Goal: Information Seeking & Learning: Learn about a topic

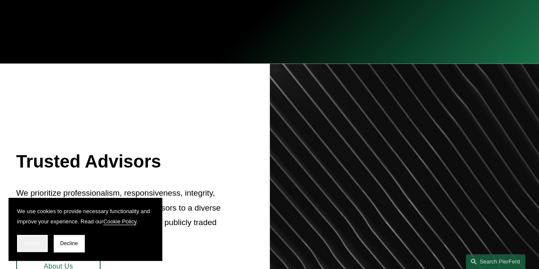
click at [28, 241] on span "Accept" at bounding box center [32, 243] width 16 height 6
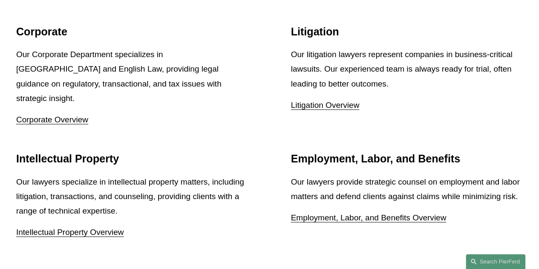
scroll to position [1045, 0]
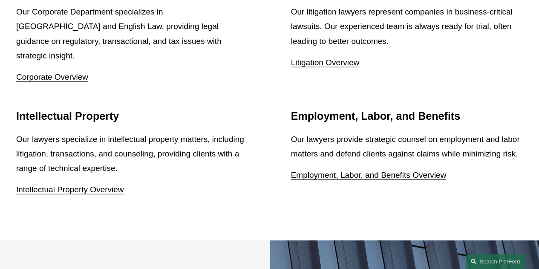
click at [59, 185] on link "Intellectual Property Overview" at bounding box center [70, 189] width 108 height 9
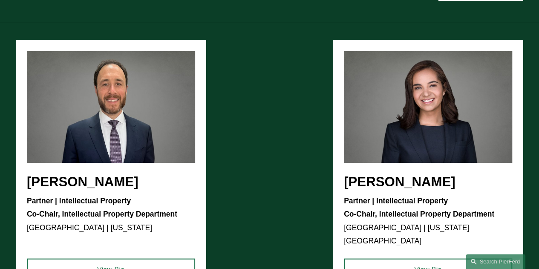
scroll to position [469, 0]
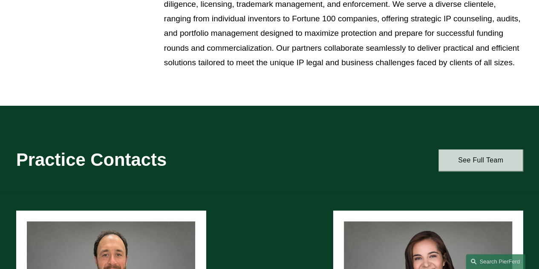
click at [482, 164] on link "See Full Team" at bounding box center [480, 160] width 84 height 22
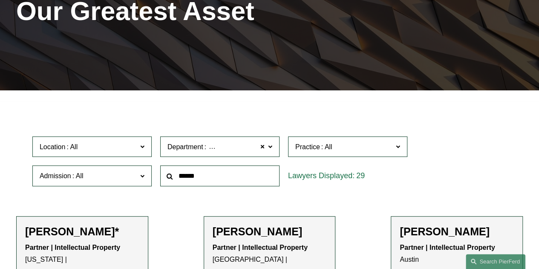
scroll to position [170, 0]
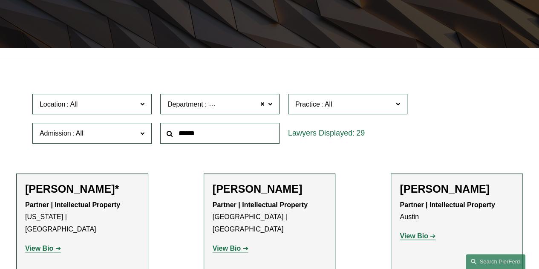
click at [269, 105] on span at bounding box center [270, 103] width 4 height 11
click at [0, 0] on link "Intellectual Property" at bounding box center [0, 0] width 0 height 0
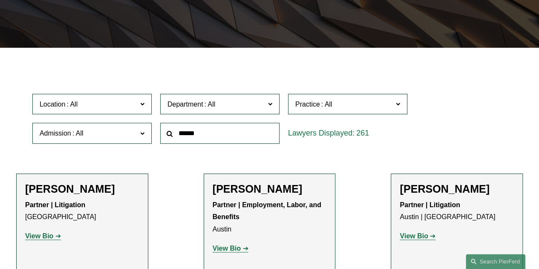
click at [269, 107] on span at bounding box center [270, 103] width 4 height 11
click at [0, 0] on link "Intellectual Property" at bounding box center [0, 0] width 0 height 0
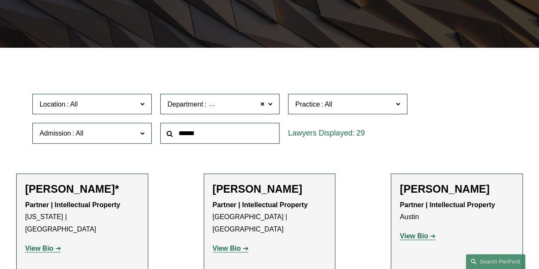
click at [398, 104] on span at bounding box center [398, 103] width 4 height 11
click at [400, 103] on span at bounding box center [398, 103] width 4 height 11
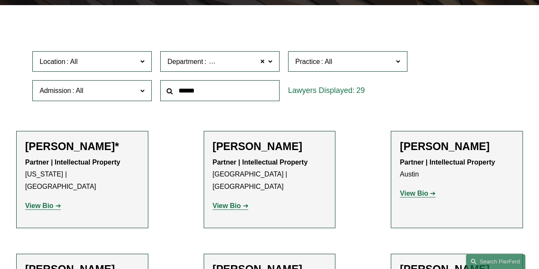
click at [239, 202] on strong "View Bio" at bounding box center [227, 205] width 28 height 7
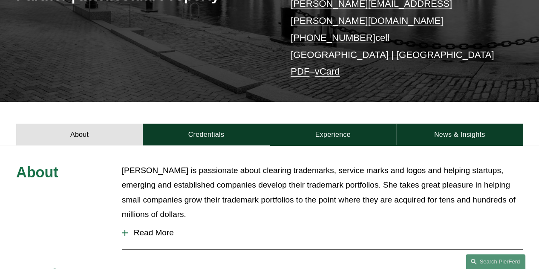
scroll to position [213, 0]
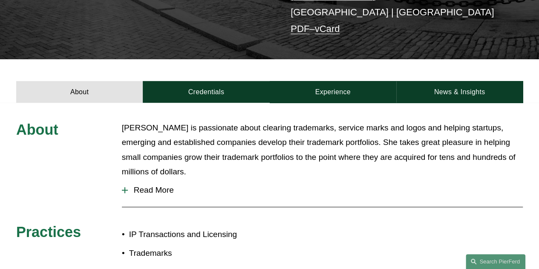
click at [127, 190] on div at bounding box center [125, 190] width 6 height 1
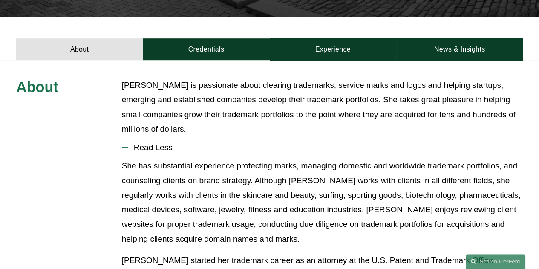
scroll to position [128, 0]
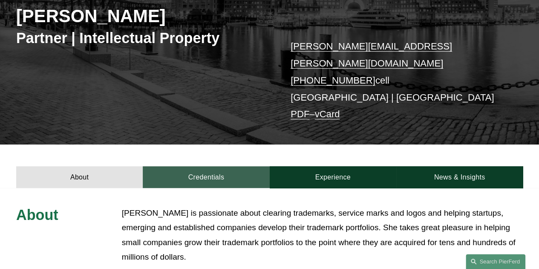
click at [219, 166] on link "Credentials" at bounding box center [206, 177] width 127 height 22
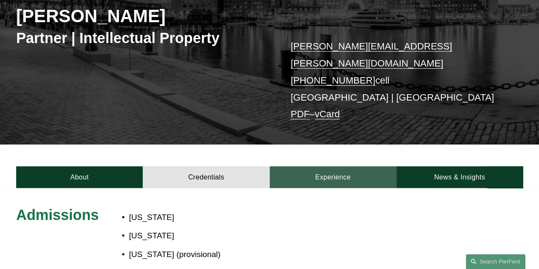
click at [318, 166] on link "Experience" at bounding box center [333, 177] width 127 height 22
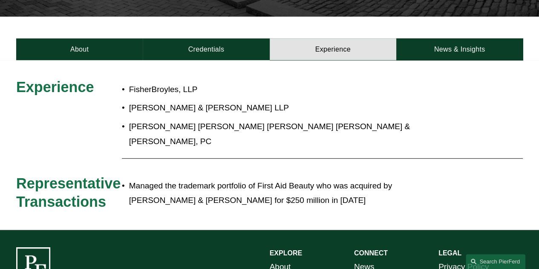
scroll to position [213, 0]
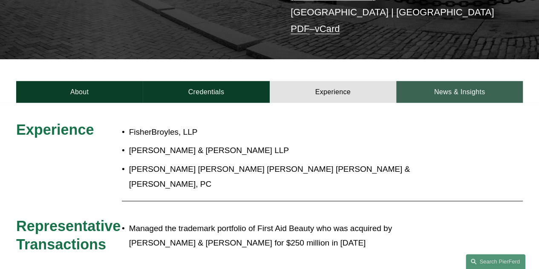
click at [445, 81] on link "News & Insights" at bounding box center [459, 92] width 127 height 22
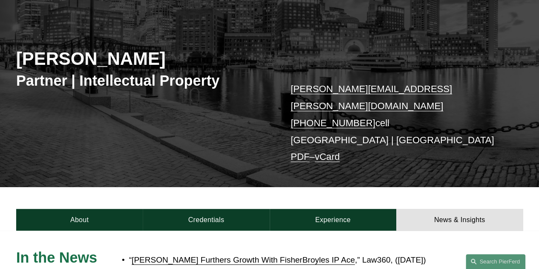
scroll to position [0, 0]
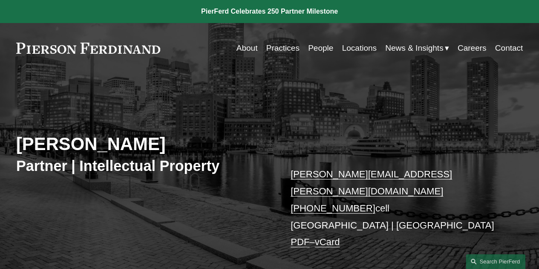
click at [349, 48] on link "Locations" at bounding box center [359, 48] width 35 height 16
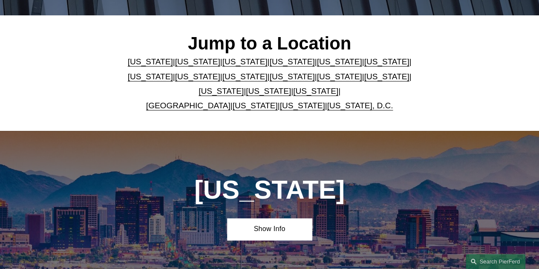
scroll to position [249, 0]
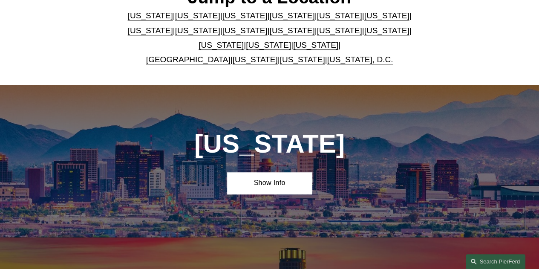
click at [364, 31] on link "[US_STATE]" at bounding box center [386, 30] width 45 height 9
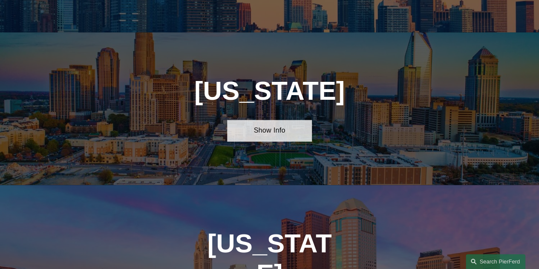
click at [269, 120] on link "Show Info" at bounding box center [269, 131] width 84 height 22
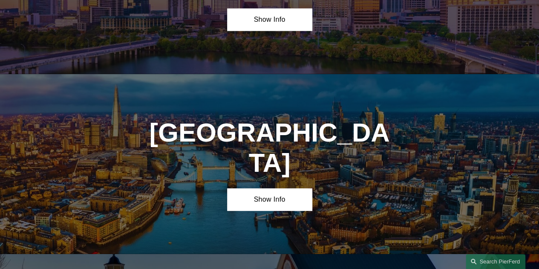
scroll to position [2774, 0]
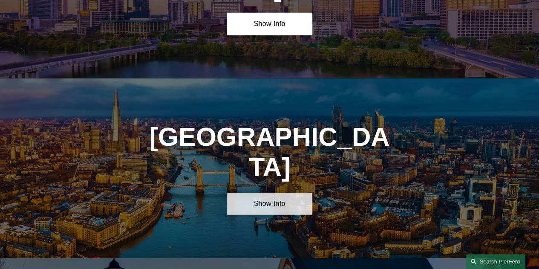
click at [267, 193] on link "Show Info" at bounding box center [269, 204] width 84 height 22
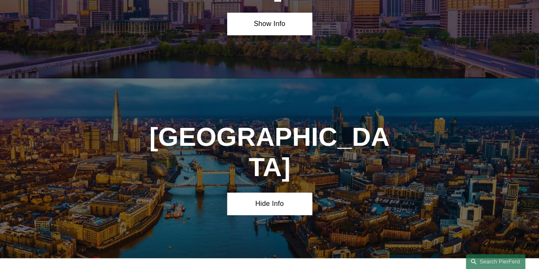
scroll to position [2817, 0]
